Goal: Task Accomplishment & Management: Manage account settings

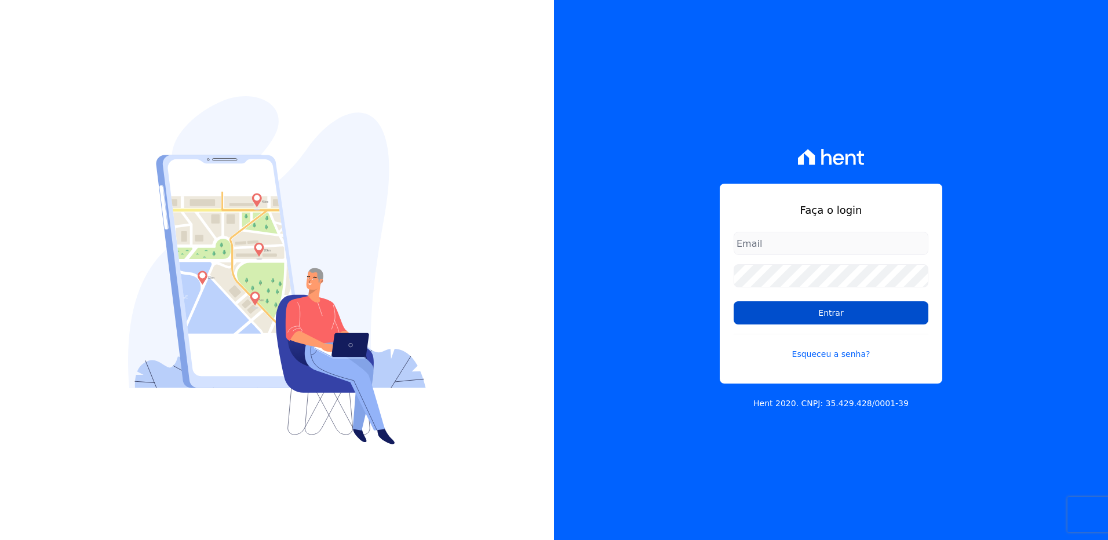
type input "[EMAIL_ADDRESS][PERSON_NAME][DOMAIN_NAME]"
click at [819, 316] on input "Entrar" at bounding box center [830, 312] width 195 height 23
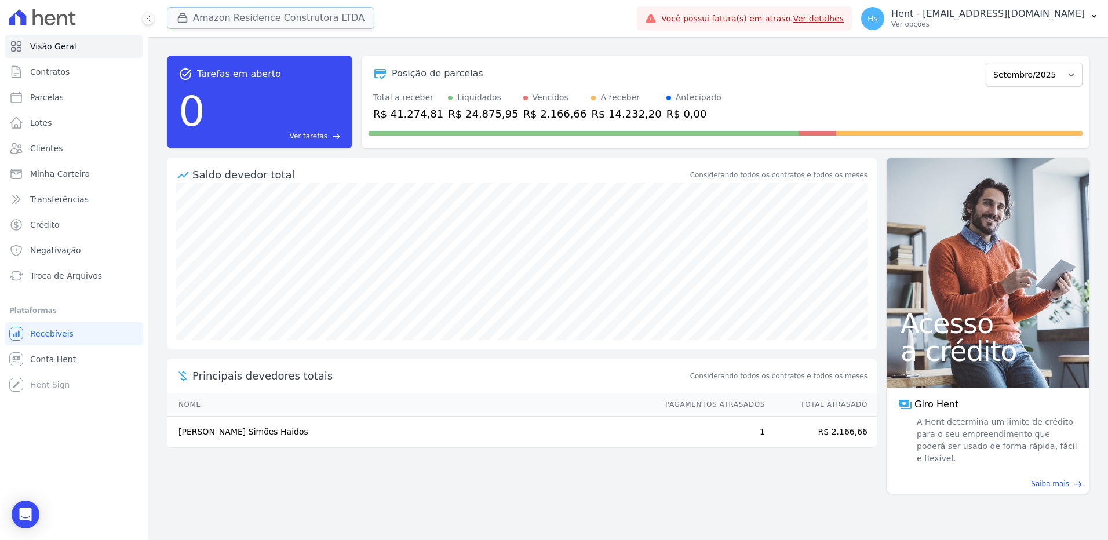
click at [246, 13] on button "Amazon Residence Construtora LTDA" at bounding box center [270, 18] width 207 height 22
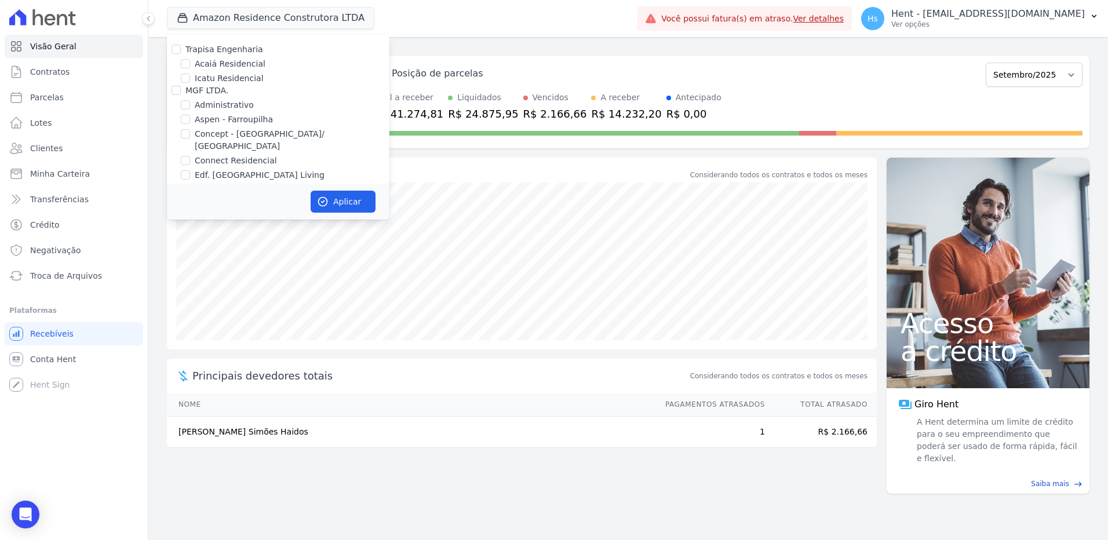
scroll to position [2845, 0]
click at [175, 140] on input "HARAS ROYAL URBANISMO" at bounding box center [175, 144] width 9 height 9
checkbox input "true"
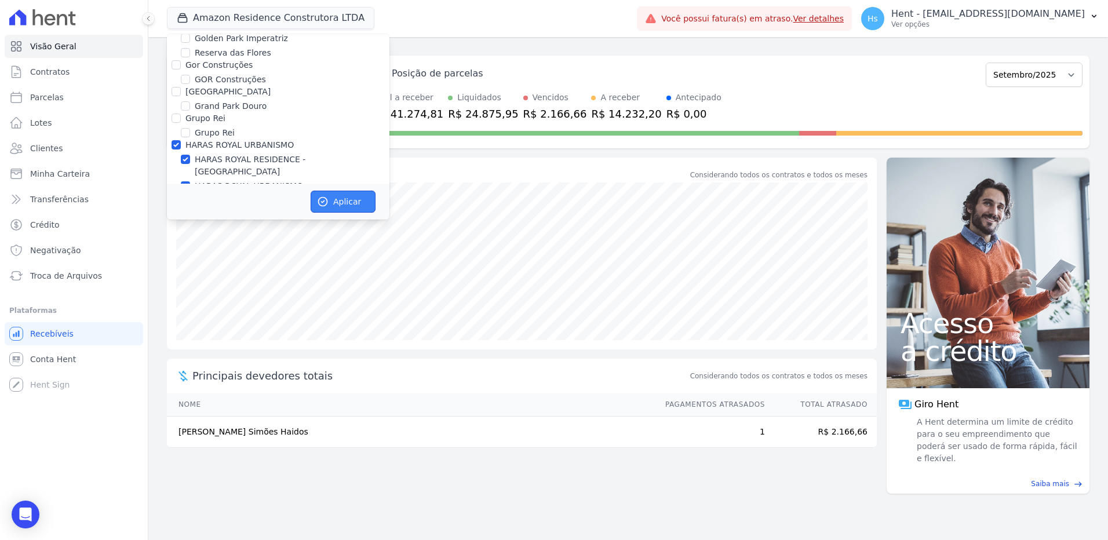
click at [320, 194] on button "Aplicar" at bounding box center [342, 202] width 65 height 22
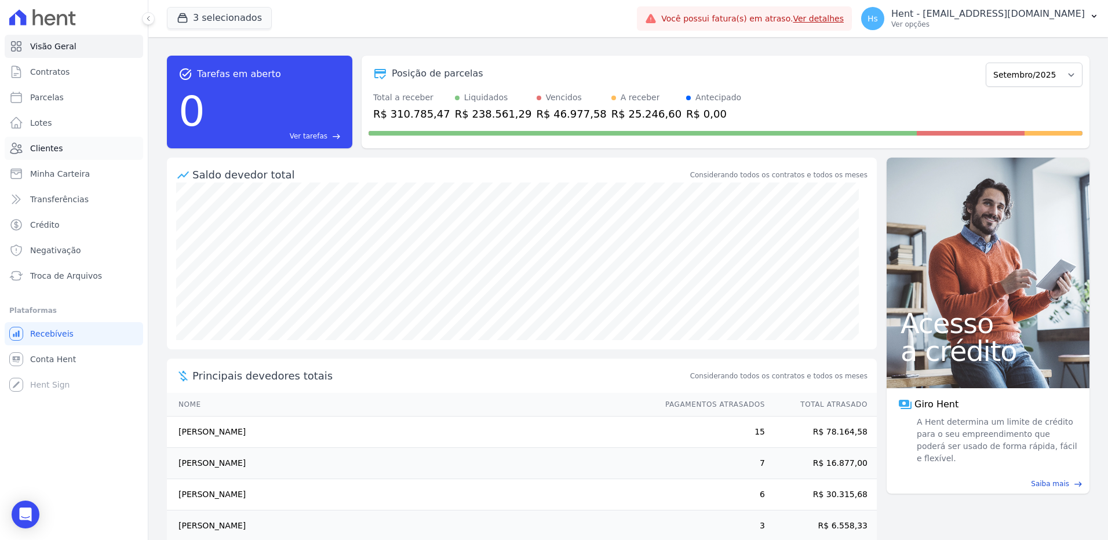
click at [54, 144] on span "Clientes" at bounding box center [46, 149] width 32 height 12
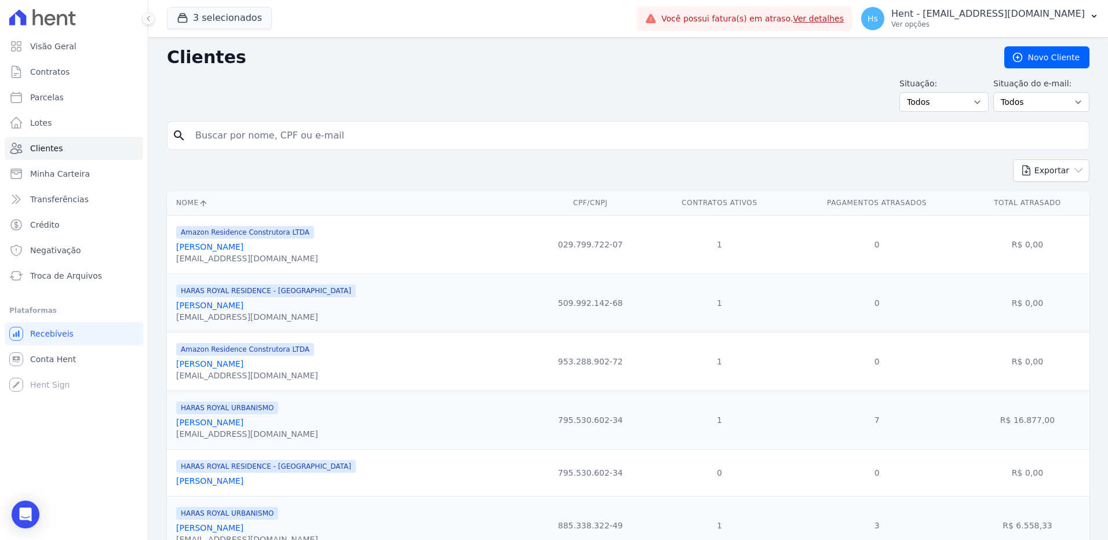
click at [223, 134] on input "search" at bounding box center [636, 135] width 896 height 23
type input "[PERSON_NAME]"
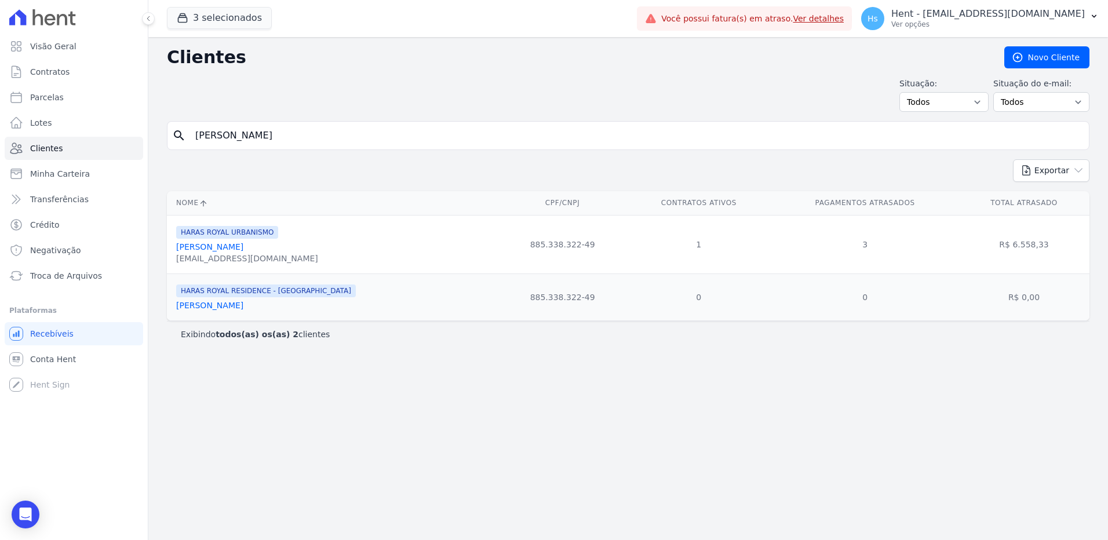
click at [231, 248] on link "[PERSON_NAME]" at bounding box center [209, 246] width 67 height 9
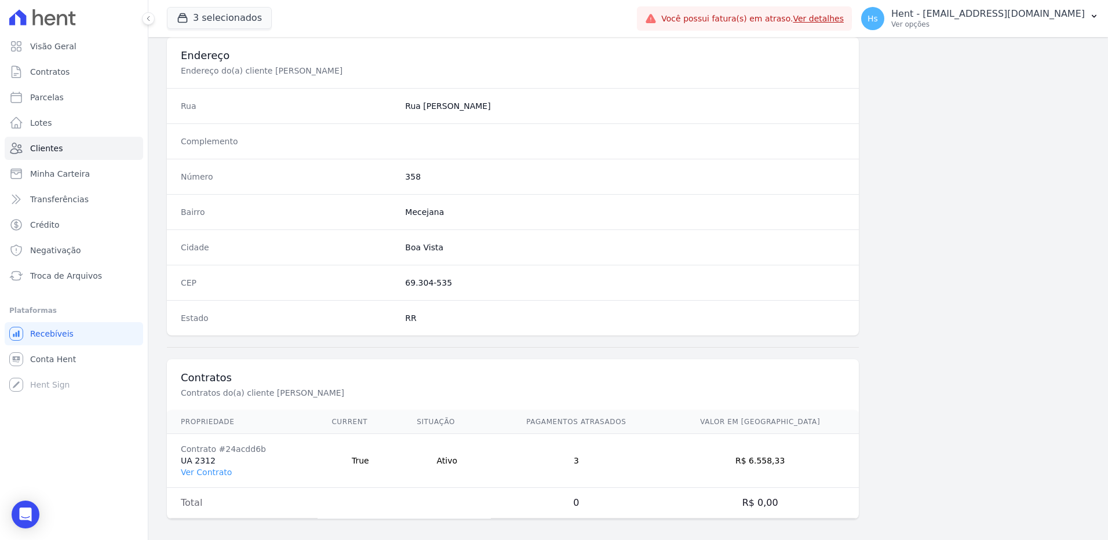
scroll to position [544, 0]
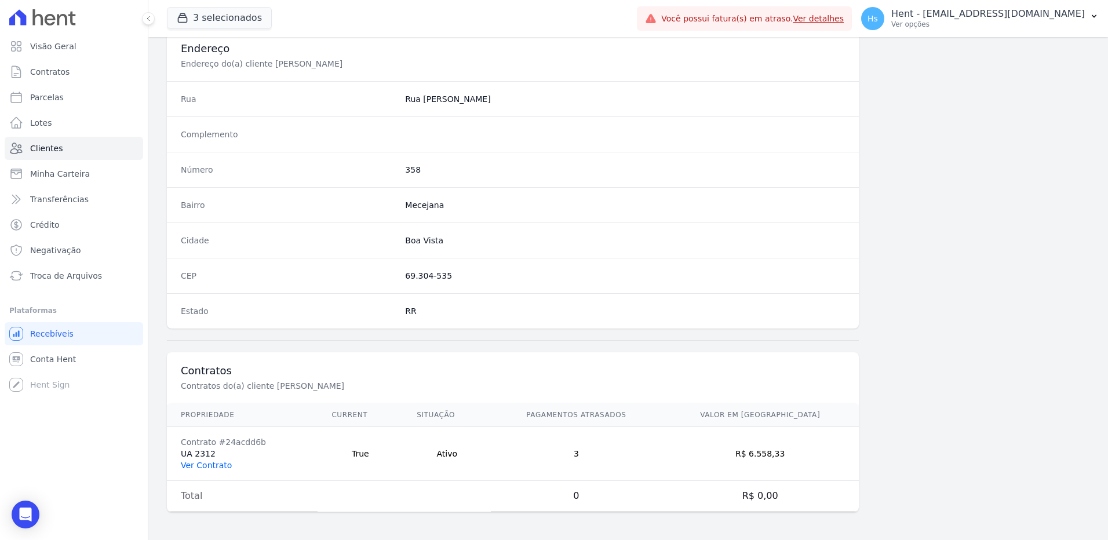
click at [213, 462] on link "Ver Contrato" at bounding box center [206, 465] width 51 height 9
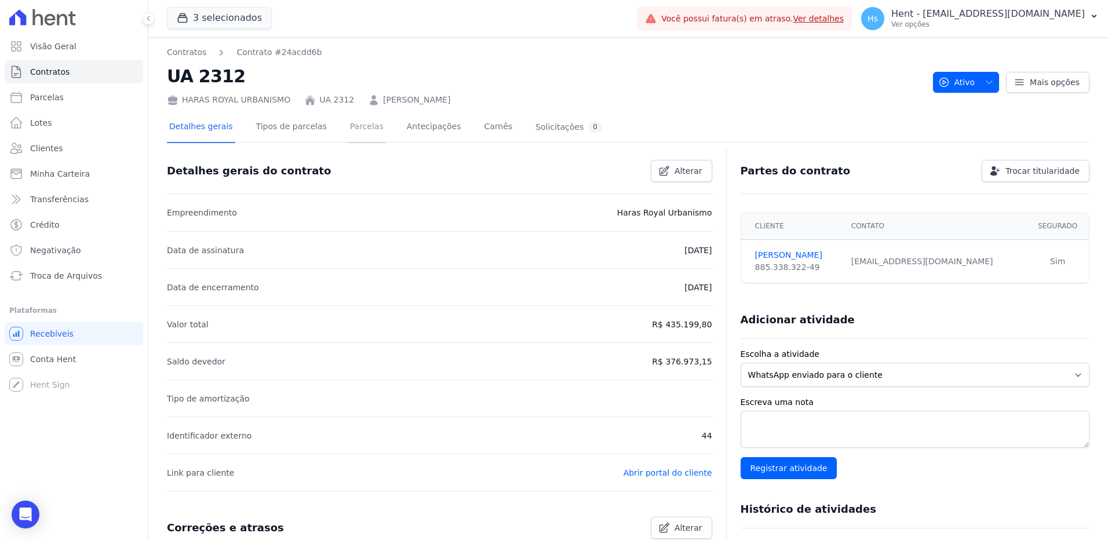
click at [348, 128] on link "Parcelas" at bounding box center [367, 127] width 38 height 31
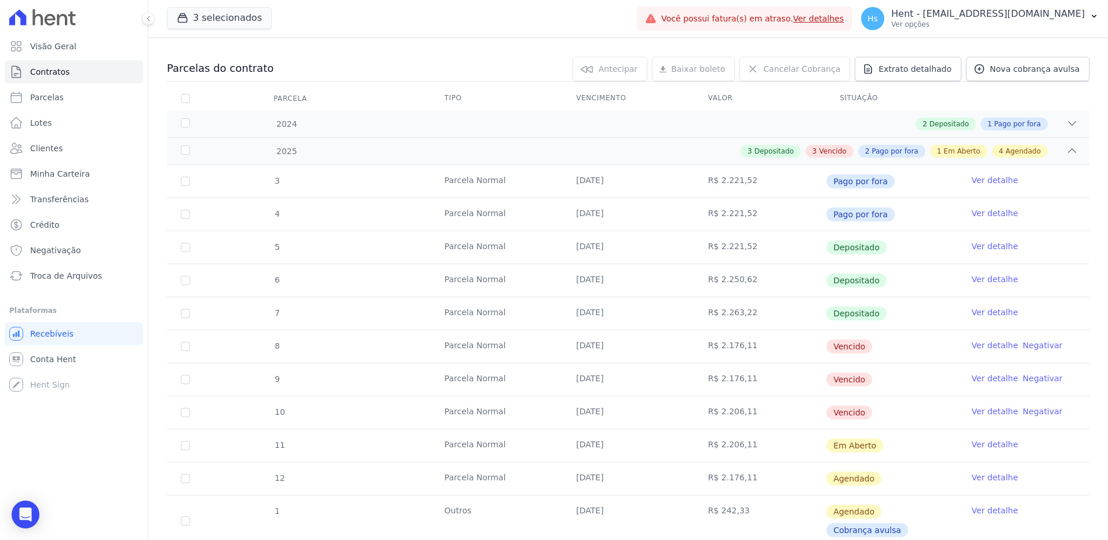
scroll to position [116, 0]
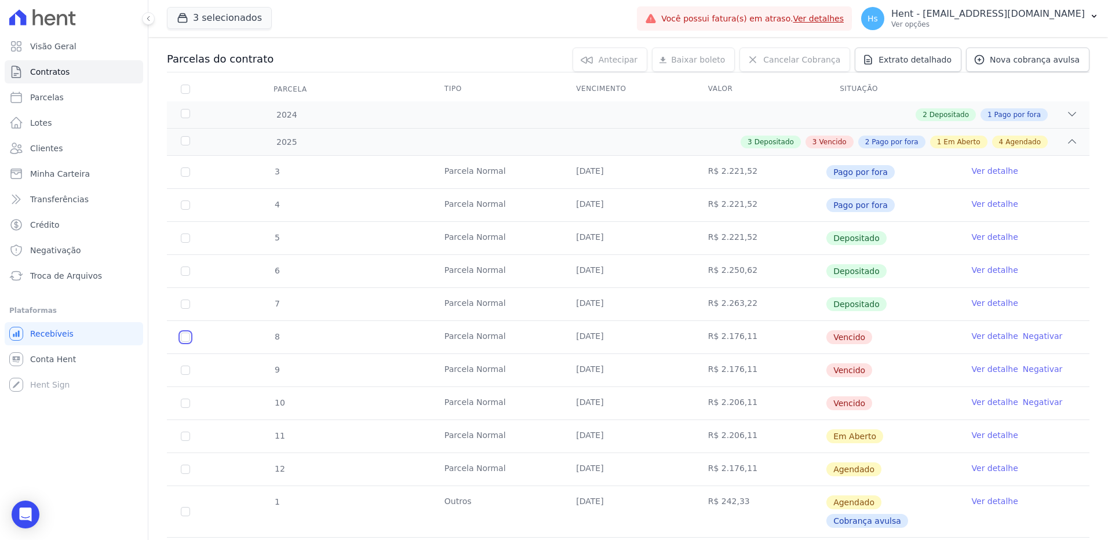
click at [184, 339] on input "checkbox" at bounding box center [185, 337] width 9 height 9
checkbox input "true"
click at [189, 375] on td "9" at bounding box center [185, 370] width 37 height 32
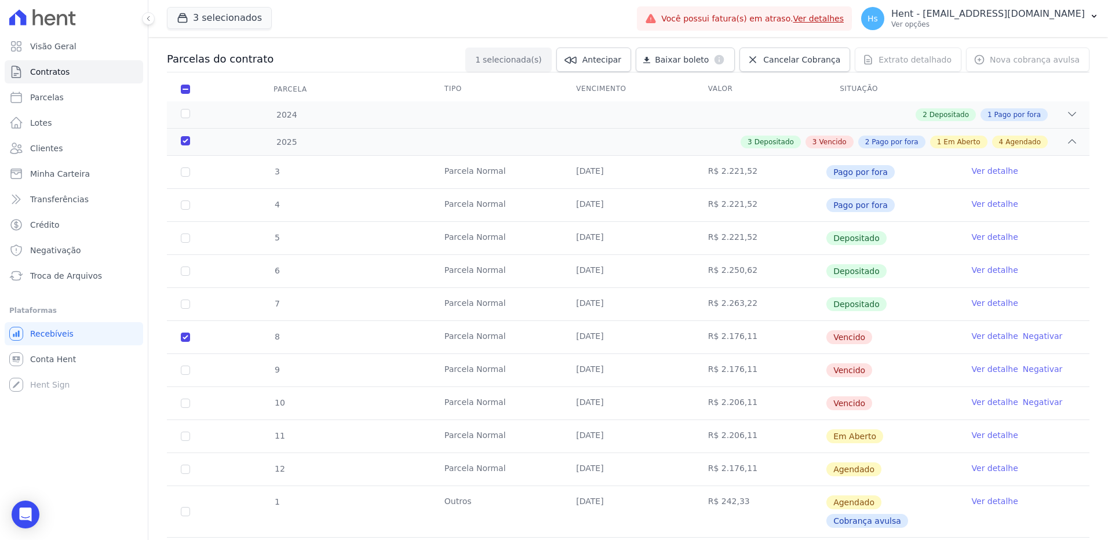
click at [179, 338] on td "8" at bounding box center [185, 337] width 37 height 32
click at [184, 338] on input "checkbox" at bounding box center [185, 337] width 9 height 9
checkbox input "false"
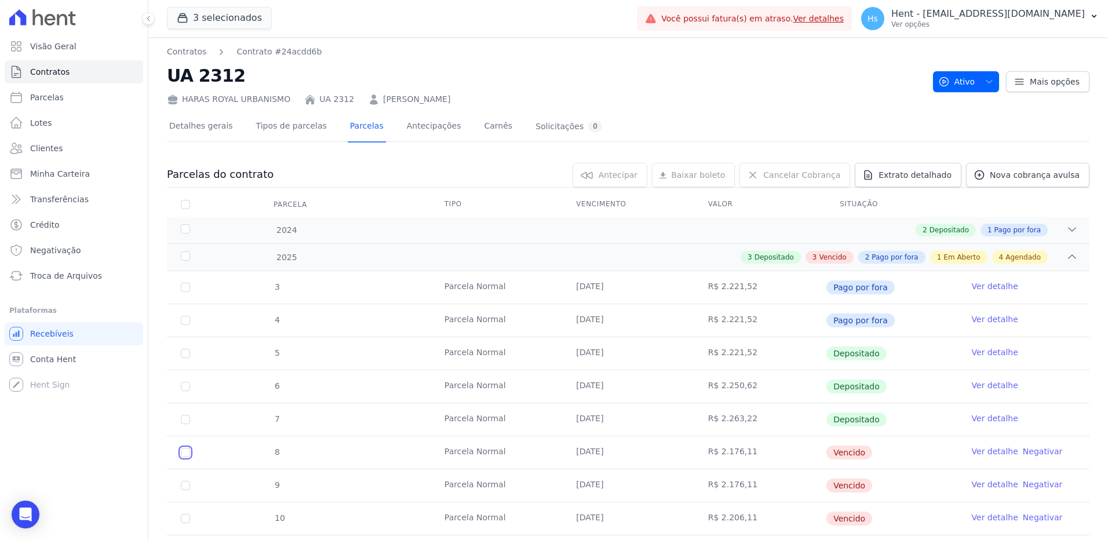
scroll to position [0, 0]
drag, startPoint x: 450, startPoint y: 94, endPoint x: 371, endPoint y: 95, distance: 78.8
click at [371, 95] on div "HARAS ROYAL URBANISMO UA 2312 [PERSON_NAME]" at bounding box center [545, 97] width 757 height 17
copy link "[PERSON_NAME]"
